Goal: Task Accomplishment & Management: Use online tool/utility

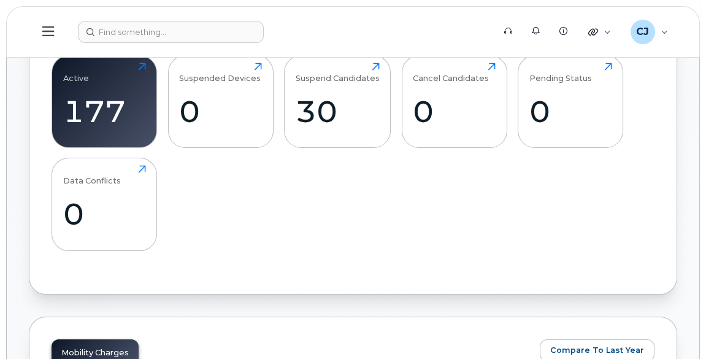
scroll to position [475, 0]
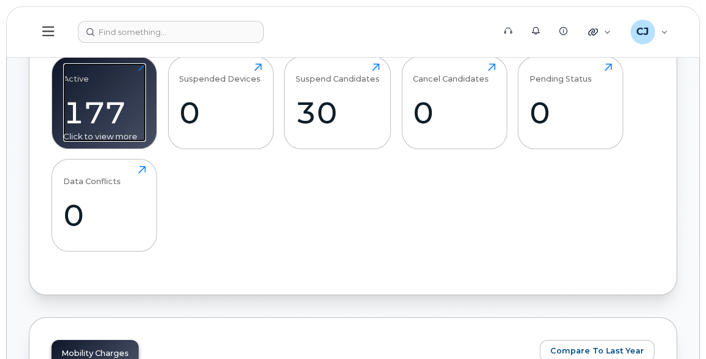
click at [115, 127] on div "177" at bounding box center [104, 112] width 83 height 36
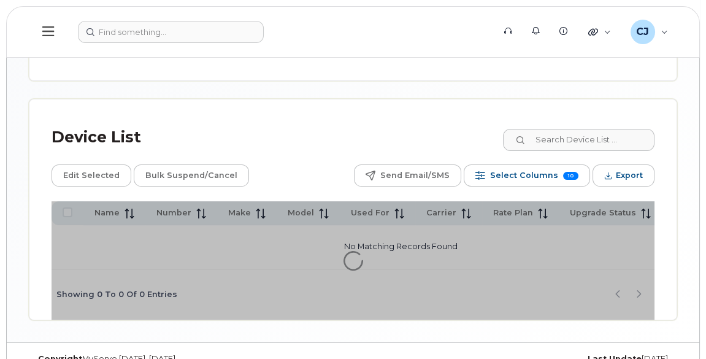
scroll to position [570, 0]
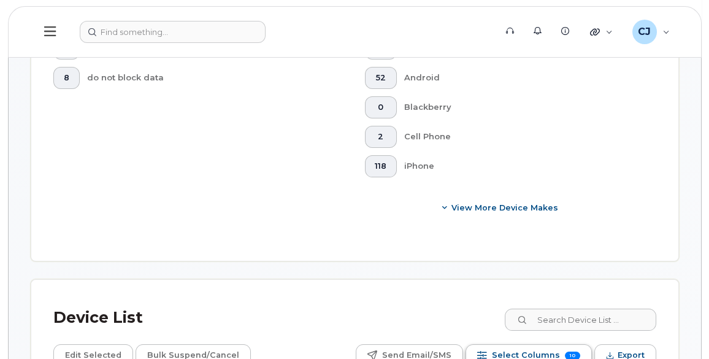
scroll to position [815, 0]
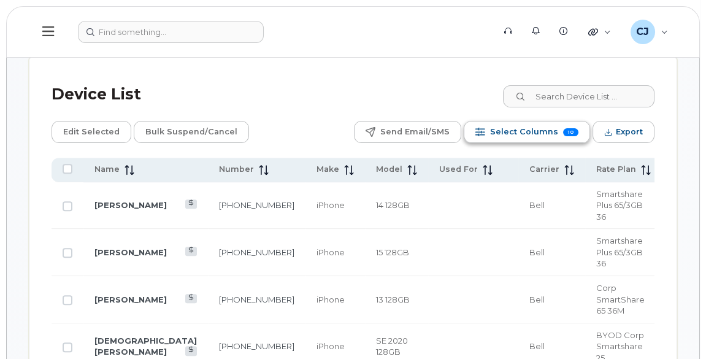
click at [540, 123] on span "Select Columns" at bounding box center [524, 132] width 68 height 18
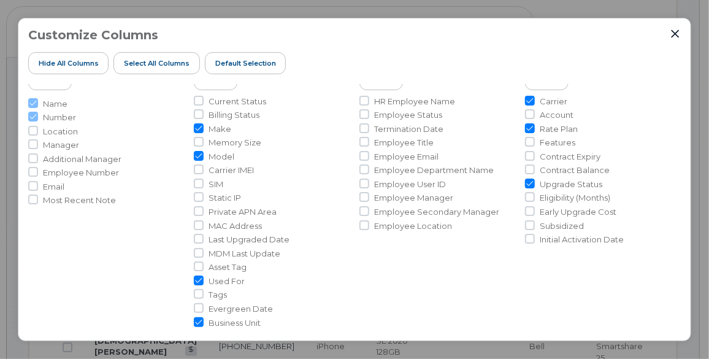
scroll to position [55, 0]
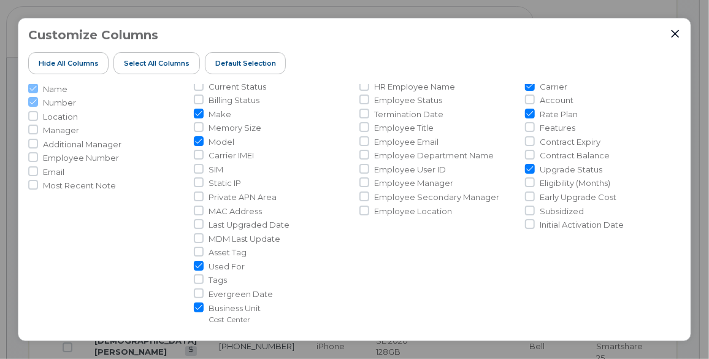
click at [198, 272] on ul "Current Status Billing Status Make Memory Size Model Carrier IMEI SIM Static IP…" at bounding box center [272, 203] width 156 height 244
click at [199, 266] on input "Used For" at bounding box center [199, 266] width 10 height 10
checkbox input "false"
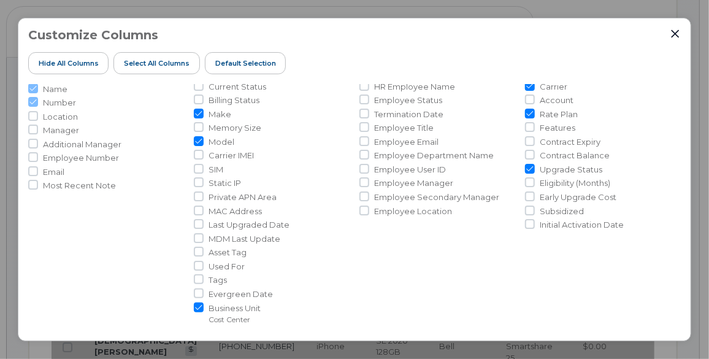
click at [533, 165] on li "Upgrade Status" at bounding box center [603, 170] width 156 height 12
click at [529, 166] on input "Upgrade Status" at bounding box center [530, 169] width 10 height 10
checkbox input "false"
click at [526, 112] on input "Rate Plan" at bounding box center [530, 114] width 10 height 10
checkbox input "false"
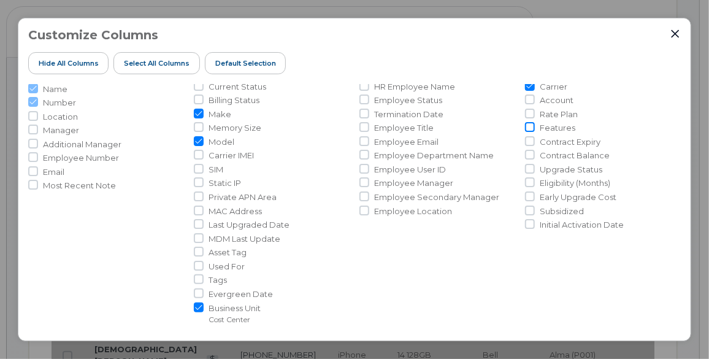
scroll to position [0, 0]
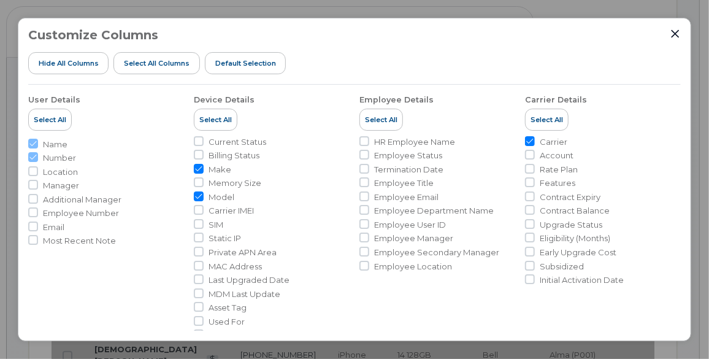
click at [530, 140] on input "Carrier" at bounding box center [530, 141] width 10 height 10
checkbox input "false"
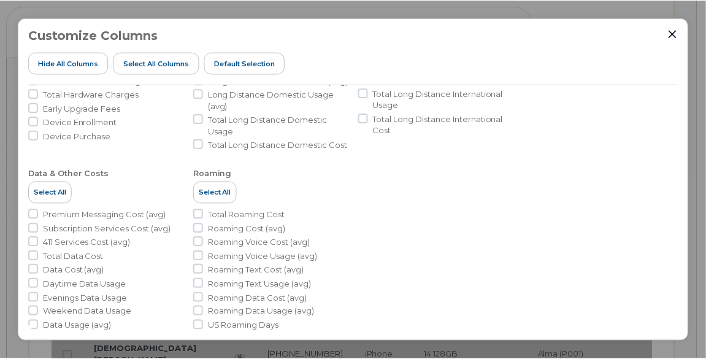
scroll to position [558, 0]
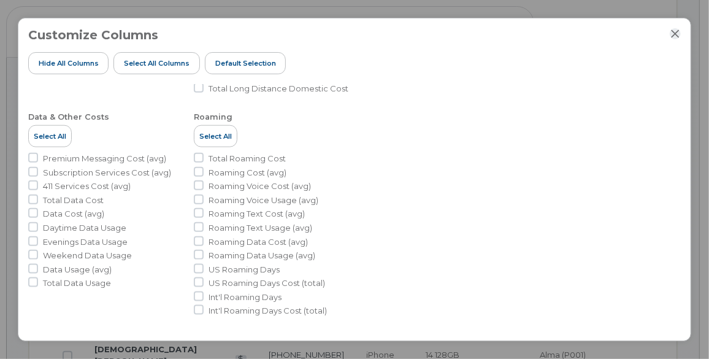
click at [673, 34] on icon "Close" at bounding box center [675, 34] width 10 height 10
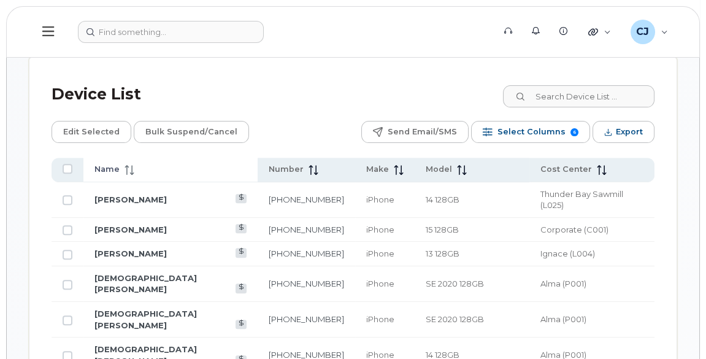
click at [113, 164] on span "Name" at bounding box center [106, 169] width 25 height 11
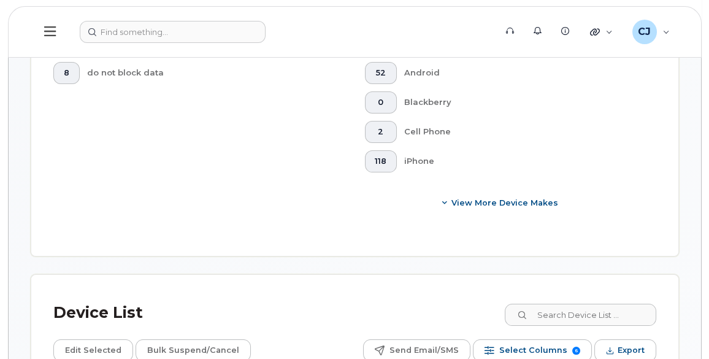
scroll to position [703, 0]
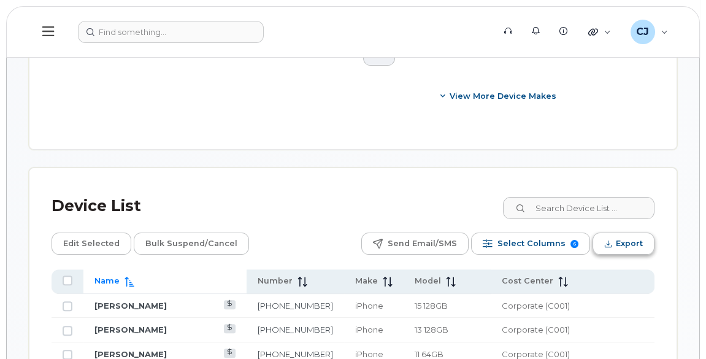
click at [617, 234] on span "Export" at bounding box center [629, 243] width 27 height 18
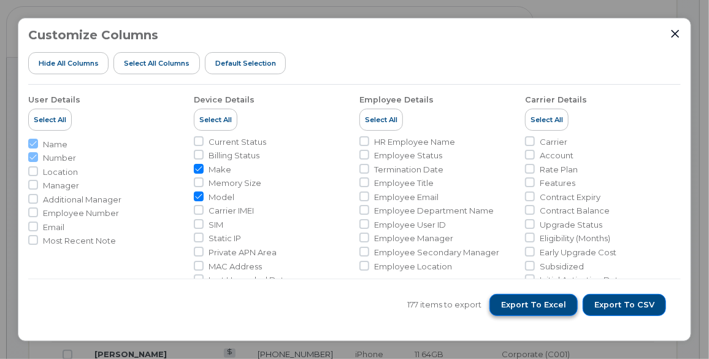
click at [560, 306] on span "Export to Excel" at bounding box center [533, 304] width 65 height 11
click at [546, 308] on span "Export to Excel" at bounding box center [533, 304] width 65 height 11
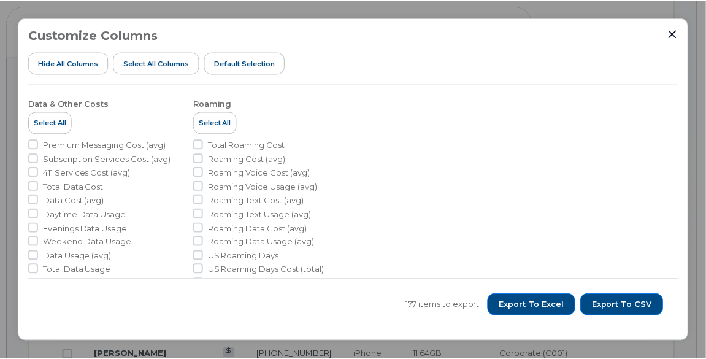
scroll to position [554, 0]
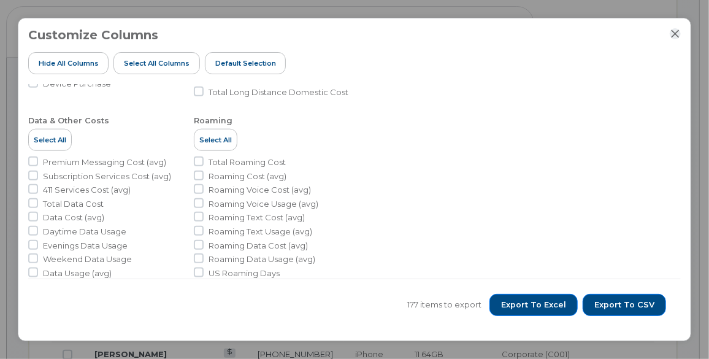
click at [681, 32] on button "Close" at bounding box center [675, 33] width 11 height 11
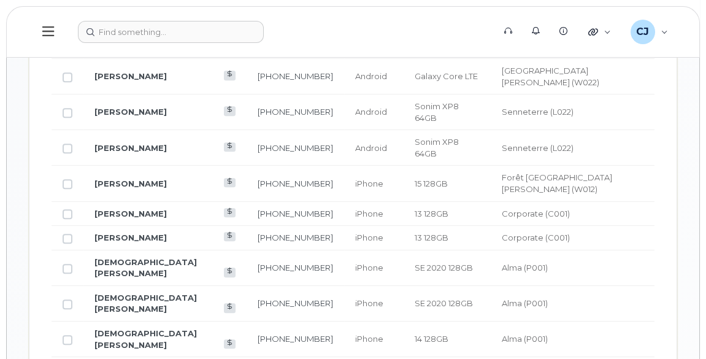
scroll to position [1149, 0]
